Goal: Find specific page/section: Find specific page/section

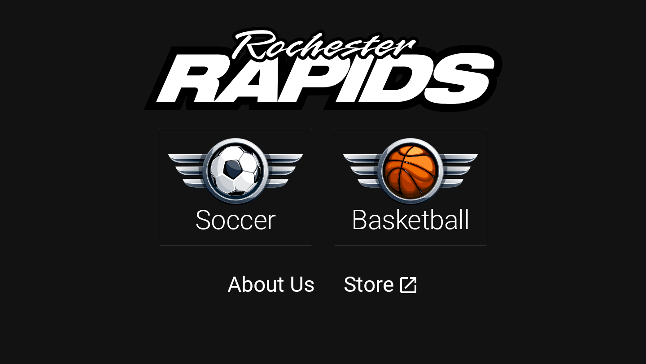
click at [286, 207] on div at bounding box center [235, 173] width 135 height 70
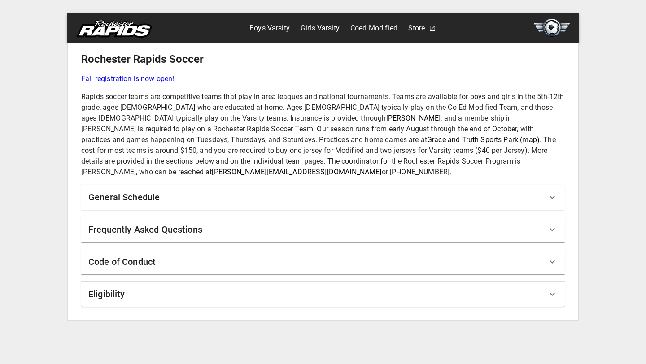
click at [222, 222] on div "Frequently Asked Questions" at bounding box center [317, 229] width 458 height 14
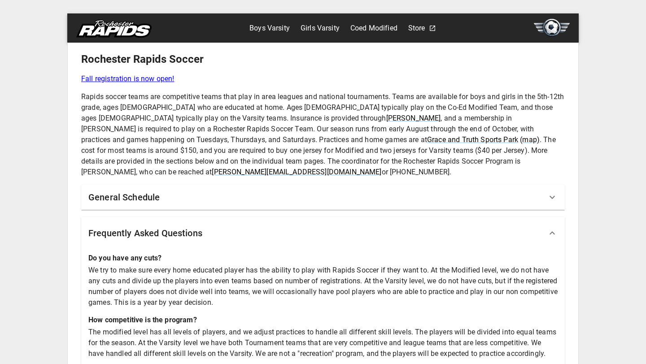
click at [272, 31] on link "Boys Varsity" at bounding box center [269, 28] width 40 height 14
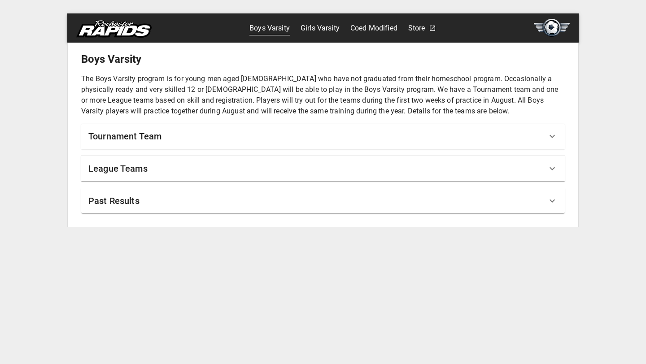
click at [163, 172] on div "League Teams" at bounding box center [317, 168] width 458 height 14
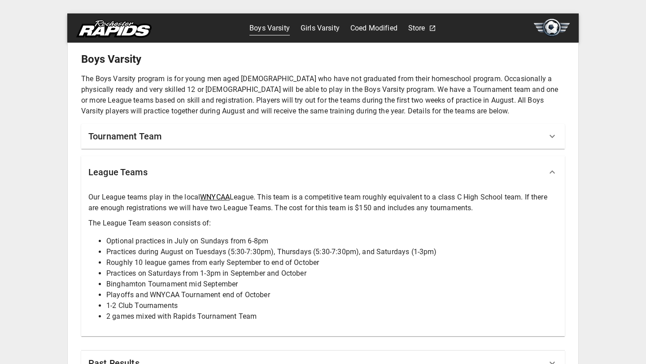
click at [220, 200] on link "WNYCAA" at bounding box center [215, 197] width 30 height 9
